Goal: Task Accomplishment & Management: Use online tool/utility

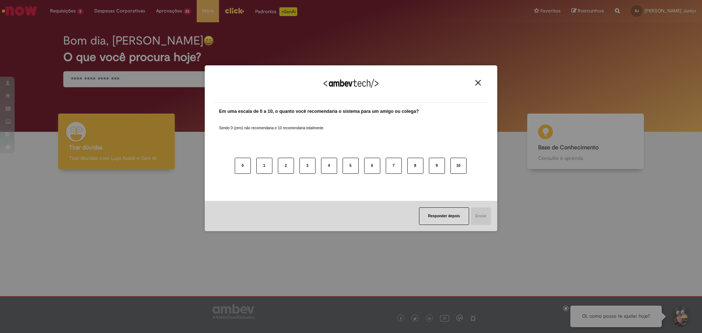
click at [482, 80] on button "Close" at bounding box center [478, 83] width 10 height 6
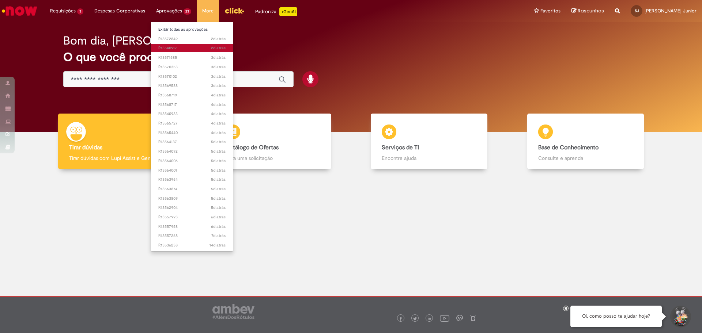
click at [189, 48] on span "2d atrás 2 dias atrás R13540917" at bounding box center [192, 48] width 68 height 6
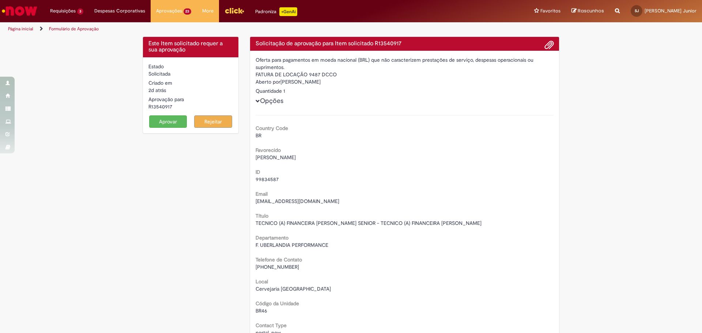
click at [163, 122] on button "Aprovar" at bounding box center [168, 122] width 38 height 12
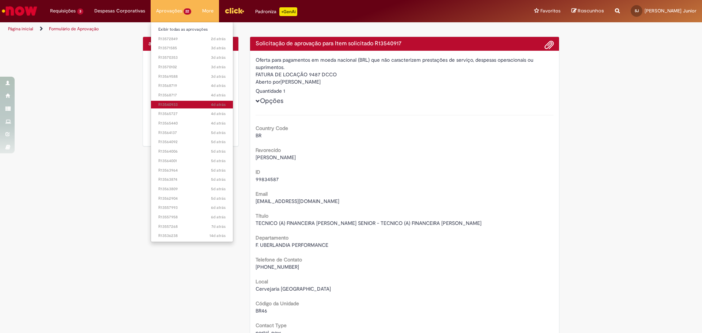
click at [180, 103] on span "4d atrás 4 dias atrás R13540933" at bounding box center [192, 105] width 68 height 6
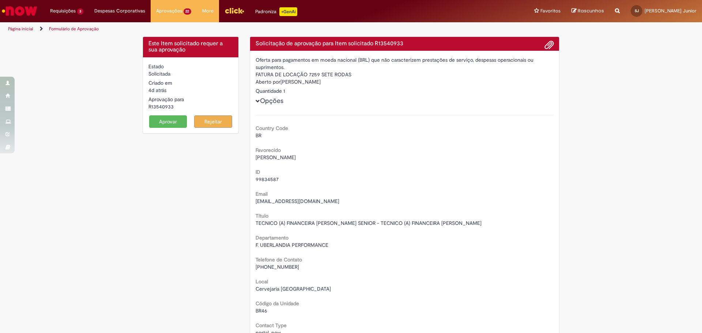
click at [157, 121] on button "Aprovar" at bounding box center [168, 122] width 38 height 12
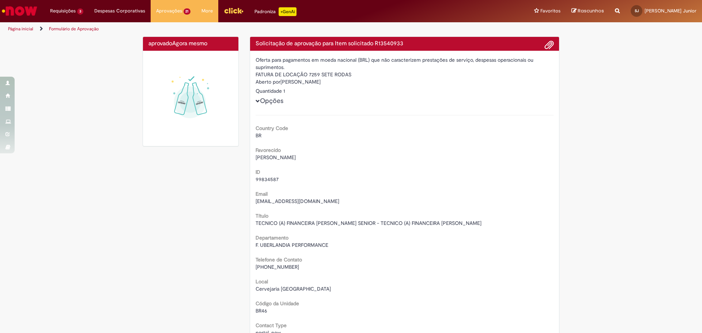
click at [23, 28] on link "Página inicial" at bounding box center [20, 29] width 25 height 6
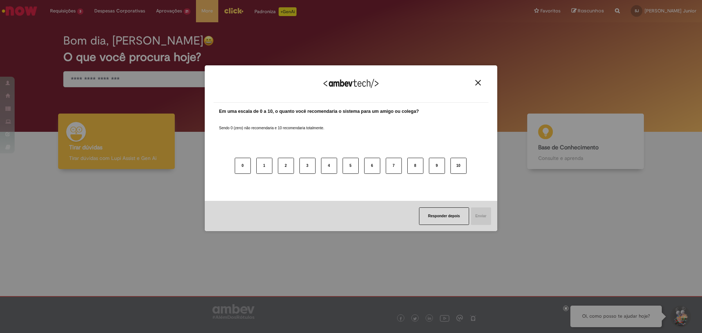
click at [480, 84] on img "Close" at bounding box center [477, 82] width 5 height 5
